Goal: Task Accomplishment & Management: Use online tool/utility

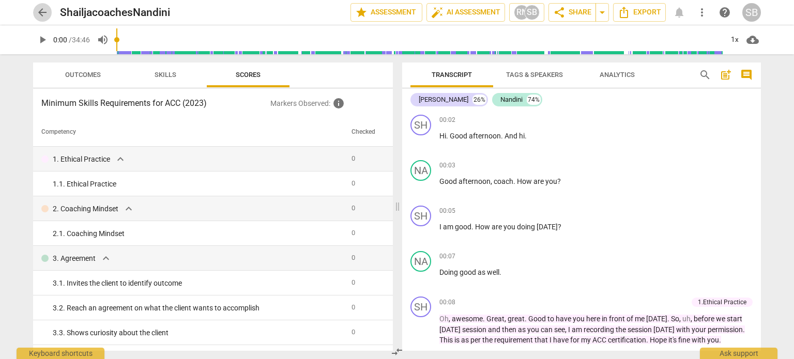
click at [43, 9] on span "arrow_back" at bounding box center [42, 12] width 12 height 12
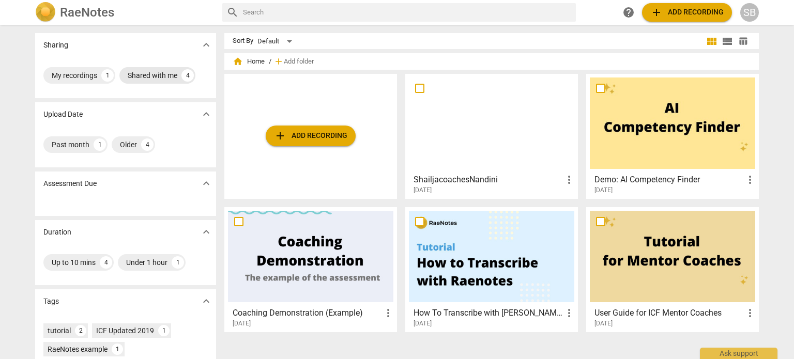
click at [157, 76] on div "Shared with me" at bounding box center [153, 75] width 50 height 10
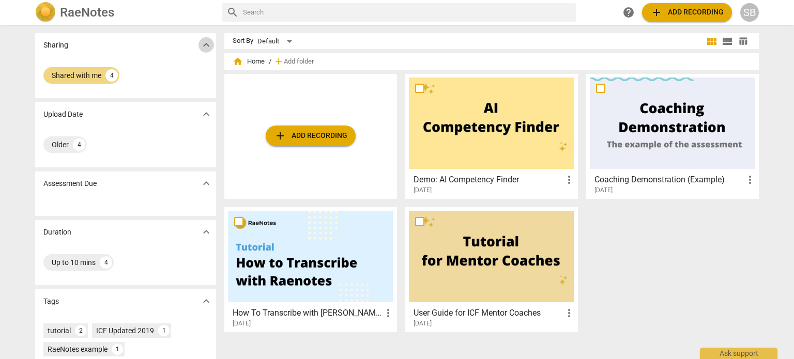
click at [203, 44] on span "expand_more" at bounding box center [206, 45] width 12 height 12
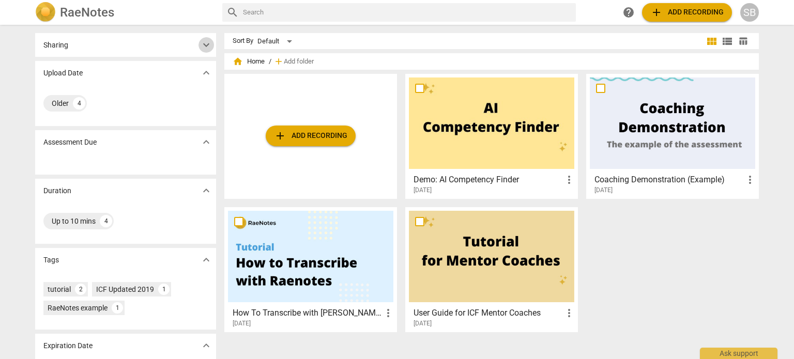
click at [203, 44] on span "expand_more" at bounding box center [206, 45] width 12 height 12
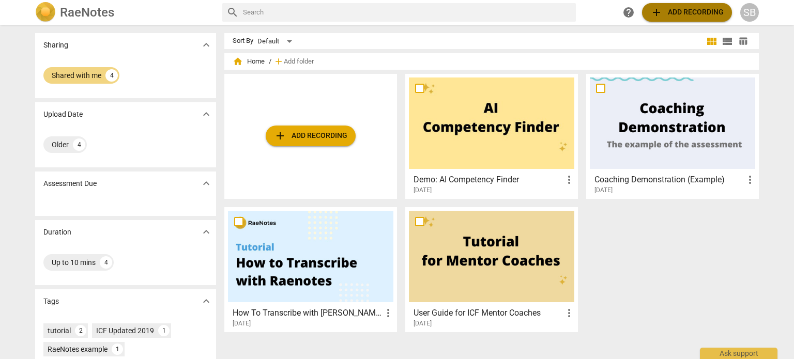
click at [697, 10] on span "add Add recording" at bounding box center [686, 12] width 73 height 12
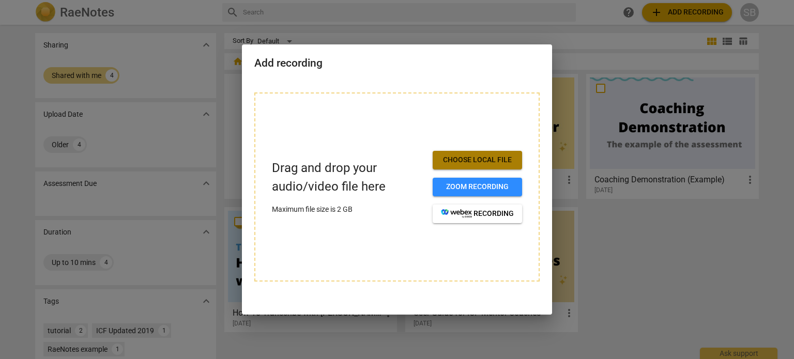
click at [476, 158] on span "Choose local file" at bounding box center [477, 160] width 73 height 10
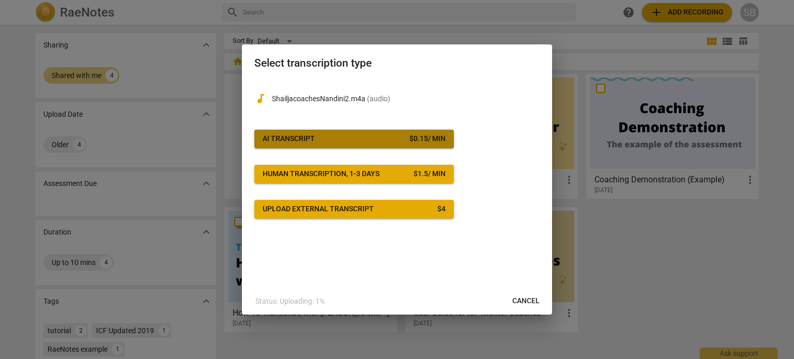
click at [424, 135] on div "$ 0.15 / min" at bounding box center [427, 139] width 36 height 10
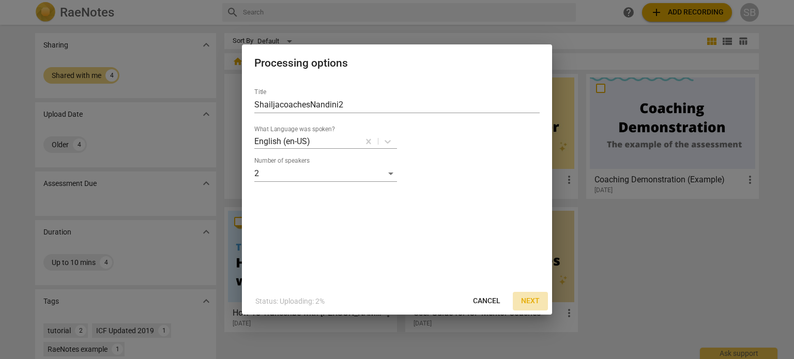
click at [529, 300] on span "Next" at bounding box center [530, 301] width 19 height 10
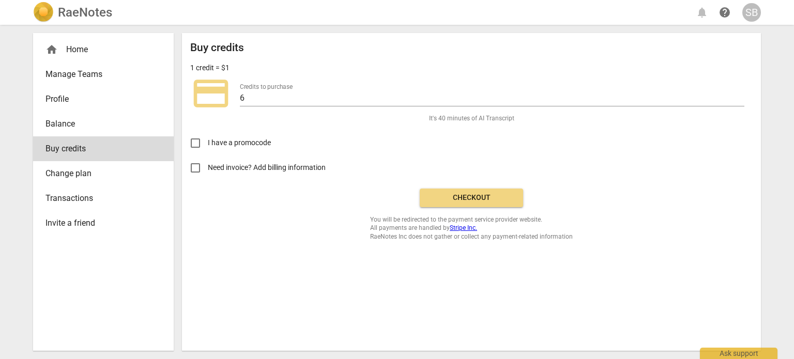
click at [478, 193] on span "Checkout" at bounding box center [471, 198] width 87 height 10
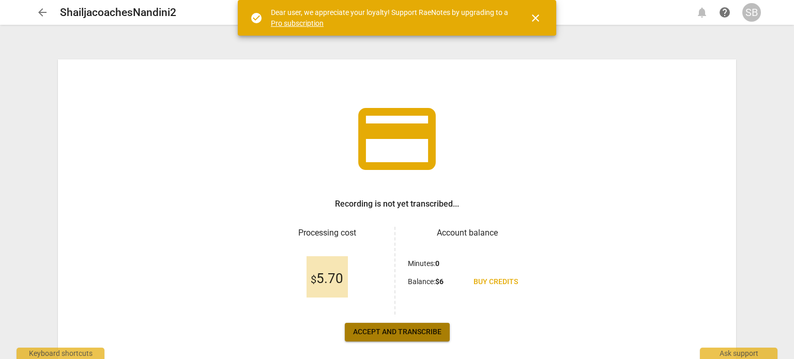
click at [414, 331] on span "Accept and transcribe" at bounding box center [397, 332] width 88 height 10
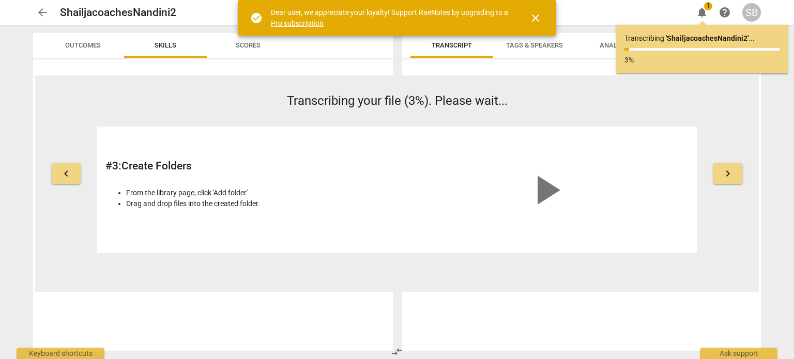
click at [281, 23] on link "Pro subscription" at bounding box center [297, 23] width 53 height 8
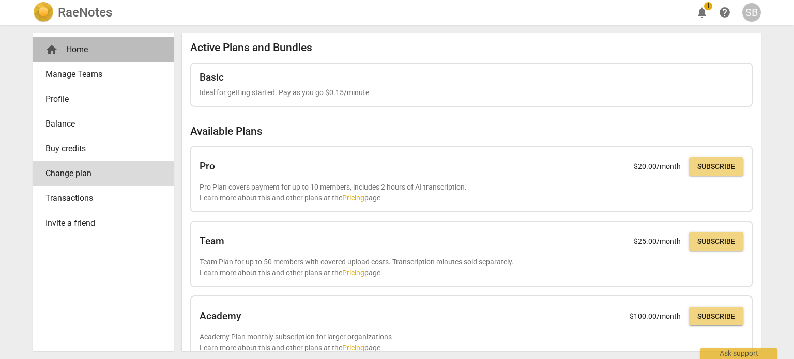
click at [61, 52] on div "home Home" at bounding box center [99, 49] width 108 height 12
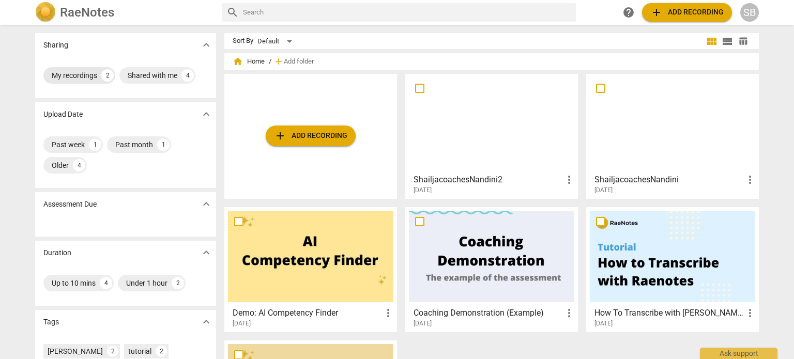
click at [77, 75] on div "My recordings" at bounding box center [74, 75] width 45 height 10
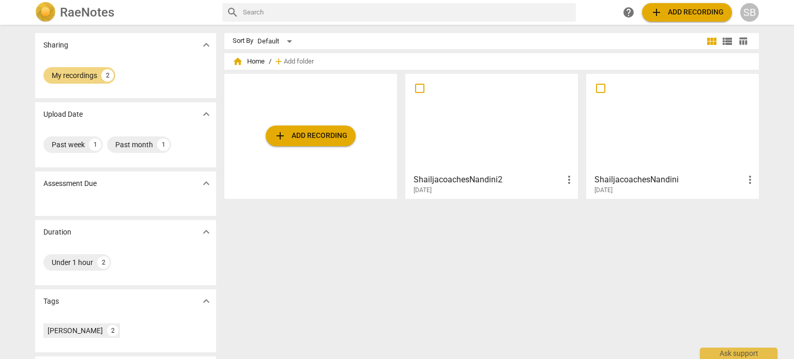
click at [501, 135] on div at bounding box center [491, 124] width 165 height 92
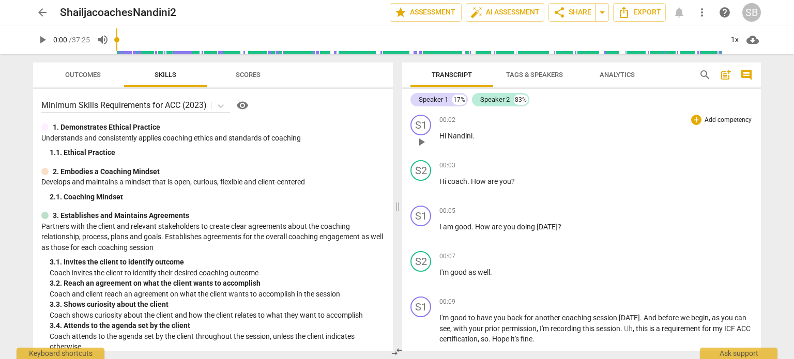
drag, startPoint x: 438, startPoint y: 135, endPoint x: 482, endPoint y: 155, distance: 48.1
click at [482, 155] on div "S1 play_arrow pause 00:02 + Add competency keyboard_arrow_right Hi [PERSON_NAME…" at bounding box center [581, 133] width 359 height 45
click at [550, 71] on span "Tags & Speakers" at bounding box center [534, 75] width 57 height 8
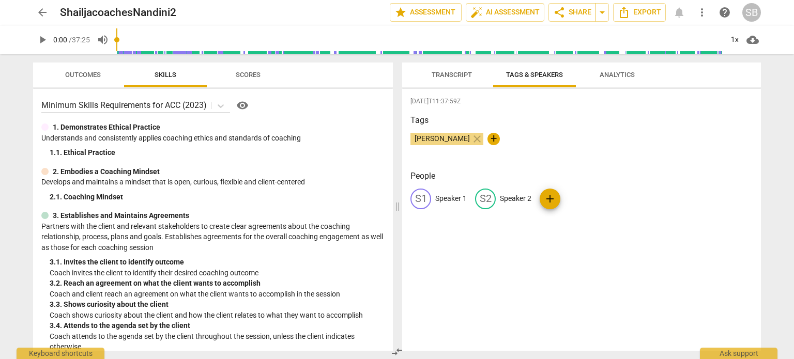
click at [518, 197] on p "Speaker 2" at bounding box center [516, 198] width 32 height 11
click at [518, 197] on input "Speaker 2" at bounding box center [541, 199] width 83 height 17
click at [455, 73] on span "Transcript" at bounding box center [452, 75] width 40 height 8
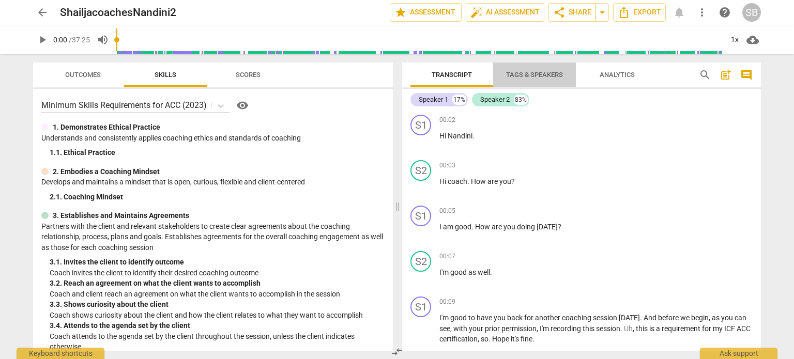
click at [521, 73] on span "Tags & Speakers" at bounding box center [534, 75] width 57 height 8
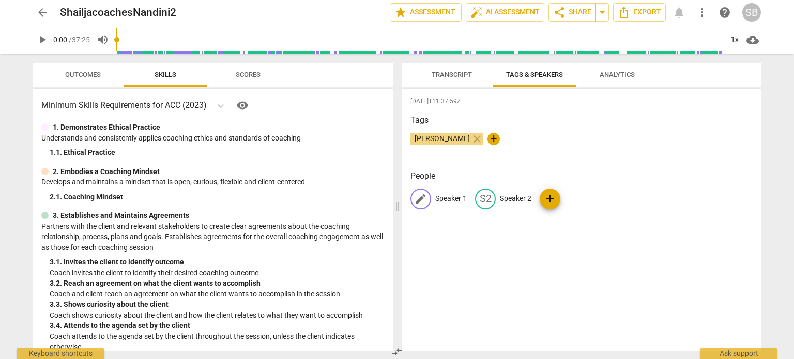
click at [452, 198] on p "Speaker 1" at bounding box center [451, 198] width 32 height 11
type input "[PERSON_NAME]"
click at [576, 202] on p "Speaker 2" at bounding box center [583, 198] width 32 height 11
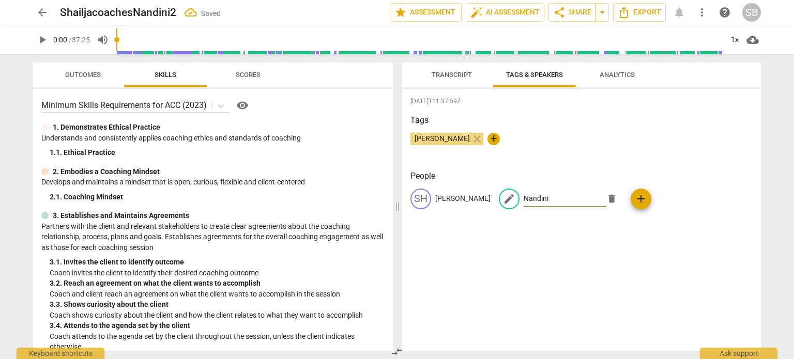
type input "Nandini"
click at [619, 74] on span "Analytics" at bounding box center [617, 75] width 35 height 8
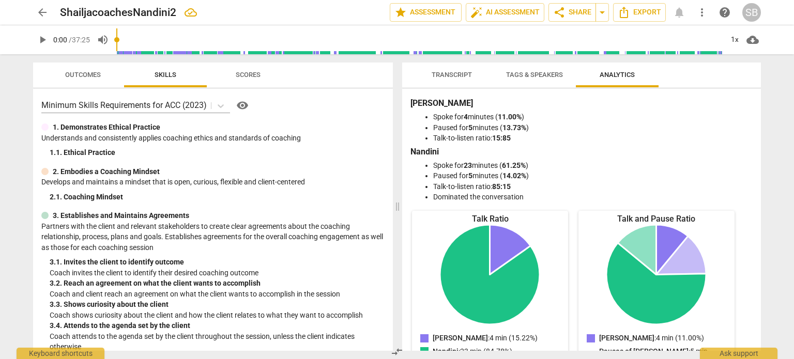
click at [763, 145] on div "Transcript Tags & Speakers Analytics [PERSON_NAME] 17% Nandini 83% SH play_arro…" at bounding box center [583, 206] width 371 height 305
click at [551, 76] on span "Tags & Speakers" at bounding box center [534, 75] width 57 height 8
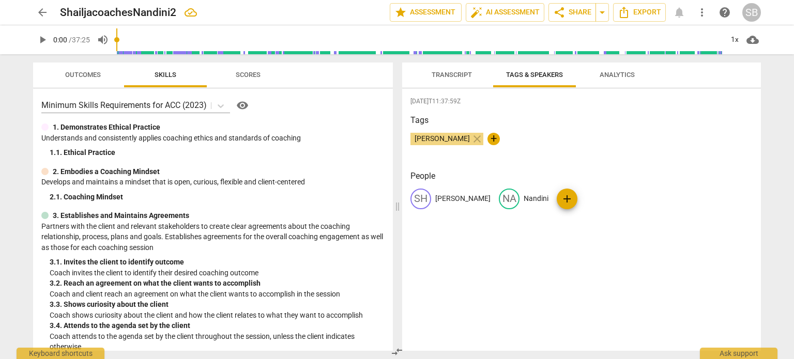
click at [460, 73] on span "Transcript" at bounding box center [452, 75] width 40 height 8
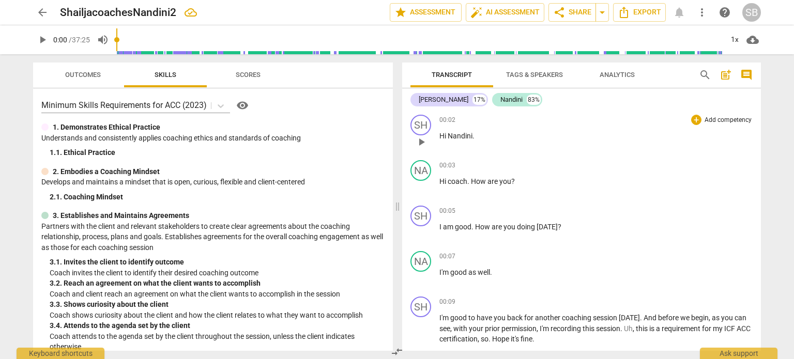
drag, startPoint x: 438, startPoint y: 117, endPoint x: 481, endPoint y: 132, distance: 45.3
click at [481, 132] on div "00:02 + Add competency keyboard_arrow_right Hi [PERSON_NAME] ." at bounding box center [595, 133] width 313 height 37
click at [651, 12] on span "Export" at bounding box center [639, 12] width 43 height 12
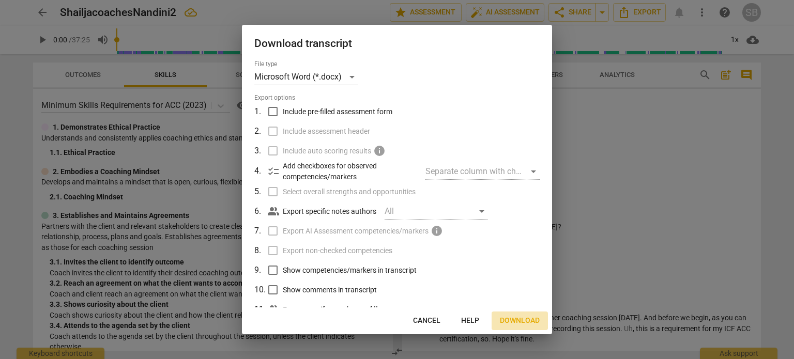
click at [526, 321] on span "Download" at bounding box center [520, 321] width 40 height 10
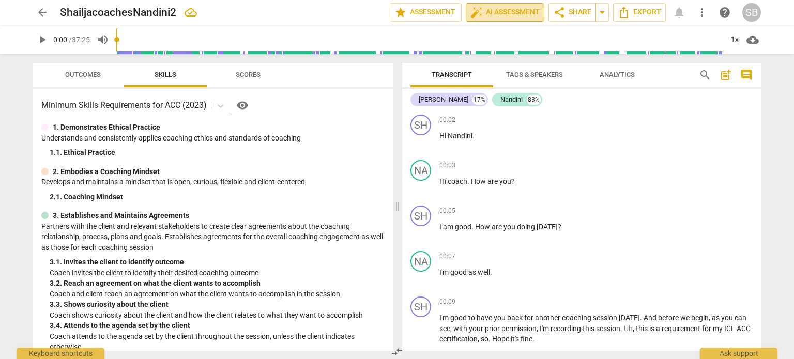
click at [510, 13] on span "auto_fix_high AI Assessment" at bounding box center [504, 12] width 69 height 12
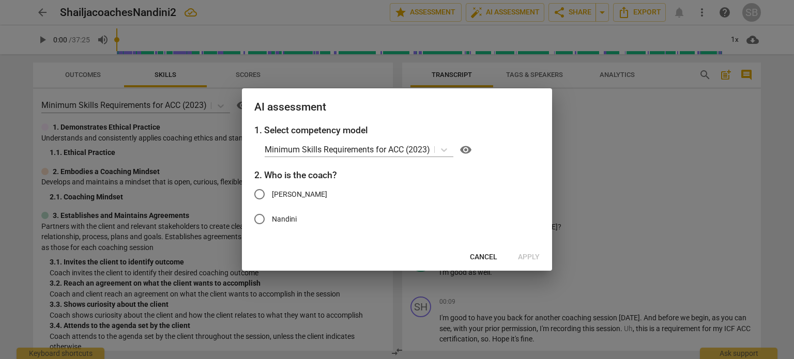
click at [258, 194] on input "[PERSON_NAME]" at bounding box center [259, 194] width 25 height 25
radio input "true"
click at [527, 256] on span "Apply" at bounding box center [529, 257] width 22 height 10
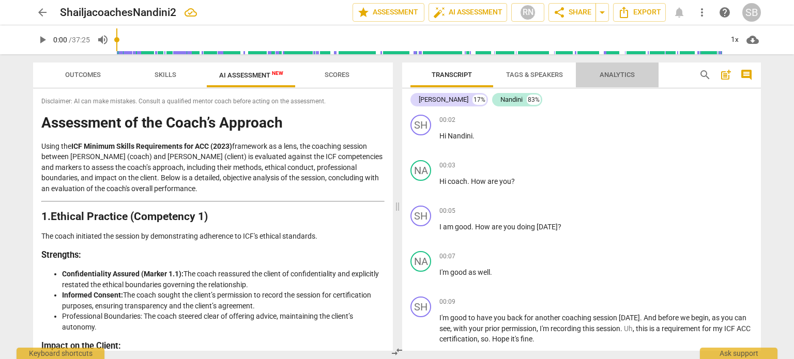
click at [622, 77] on span "Analytics" at bounding box center [617, 75] width 35 height 8
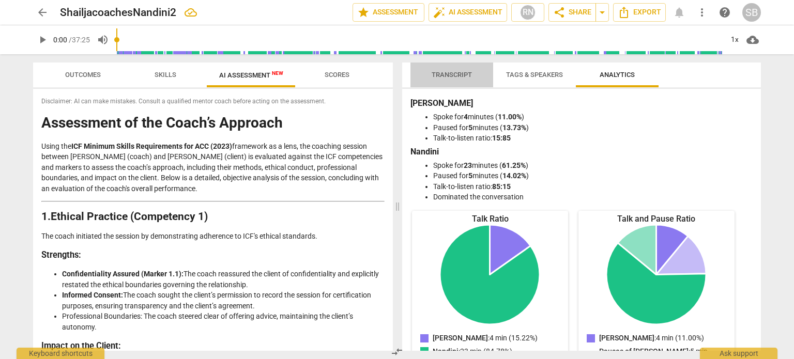
click at [464, 76] on span "Transcript" at bounding box center [452, 75] width 40 height 8
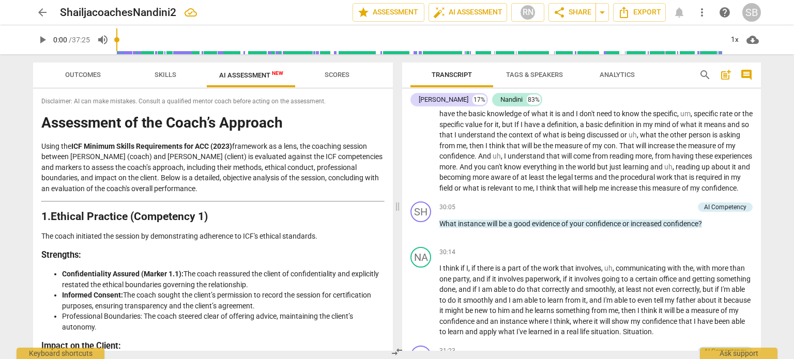
scroll to position [3938, 0]
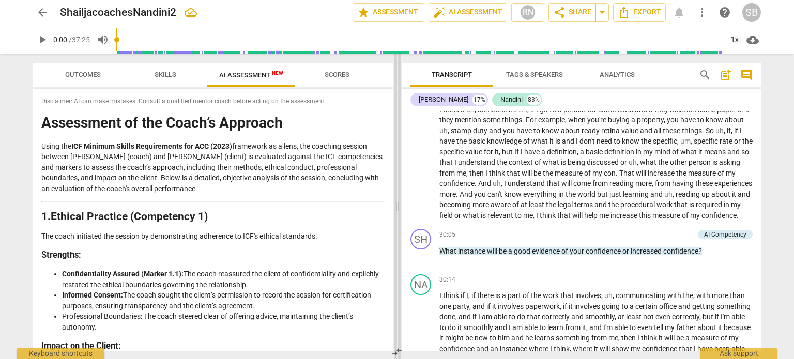
click at [396, 202] on span at bounding box center [397, 206] width 6 height 305
